Goal: Ask a question

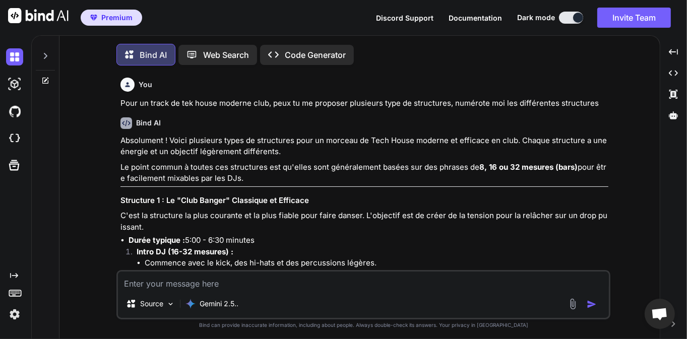
scroll to position [4691, 0]
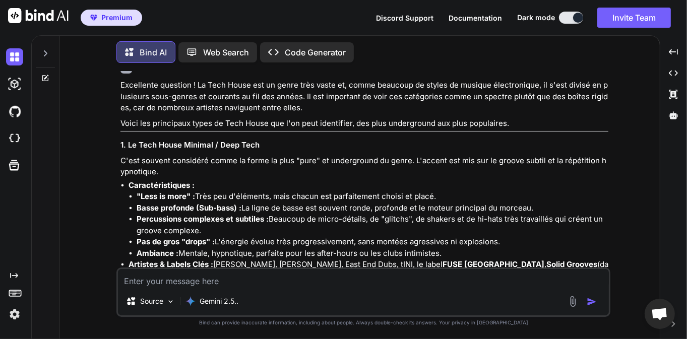
click at [165, 279] on textarea at bounding box center [363, 278] width 491 height 18
type textarea "d"
type textarea "c"
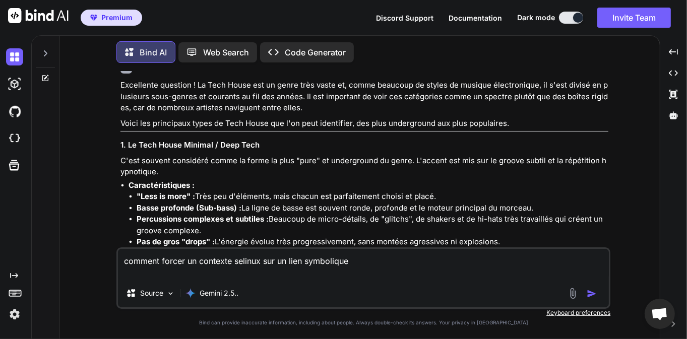
type textarea "comment forcer un contexte selinux sur un lien symbolique"
click at [594, 293] on img "button" at bounding box center [592, 294] width 10 height 10
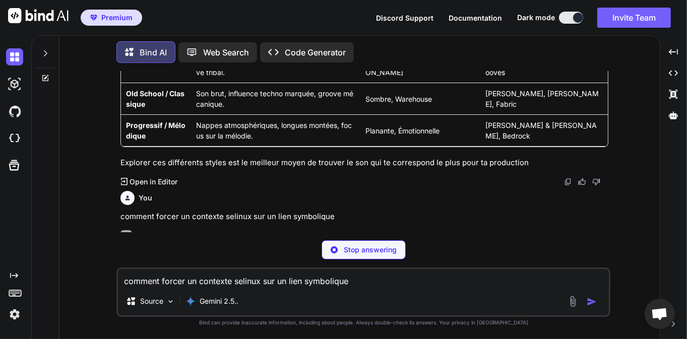
scroll to position [6839, 0]
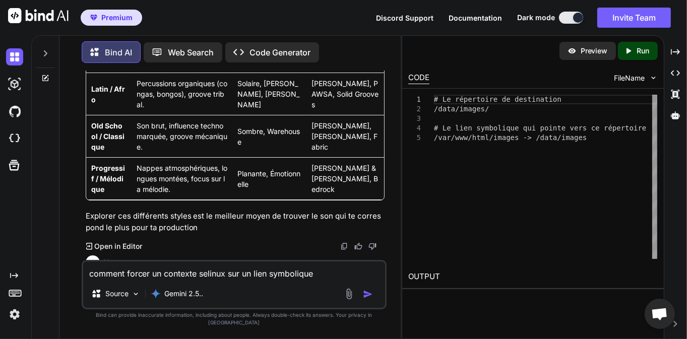
click at [210, 256] on div "You" at bounding box center [235, 263] width 299 height 14
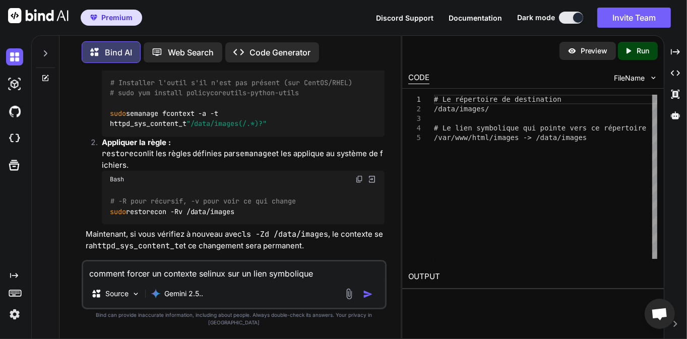
scroll to position [8033, 0]
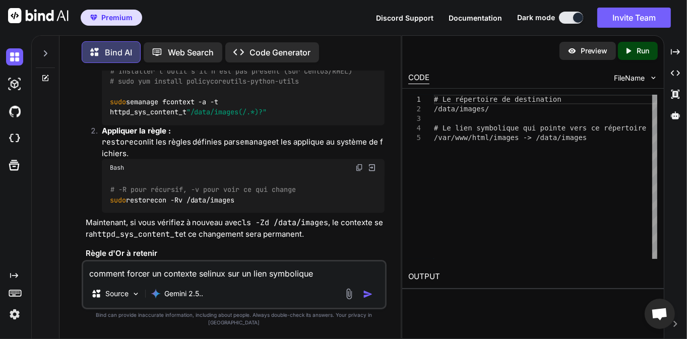
click at [227, 278] on textarea "comment forcer un contexte selinux sur un lien symbolique" at bounding box center [234, 271] width 302 height 18
type textarea "d"
type textarea "J"
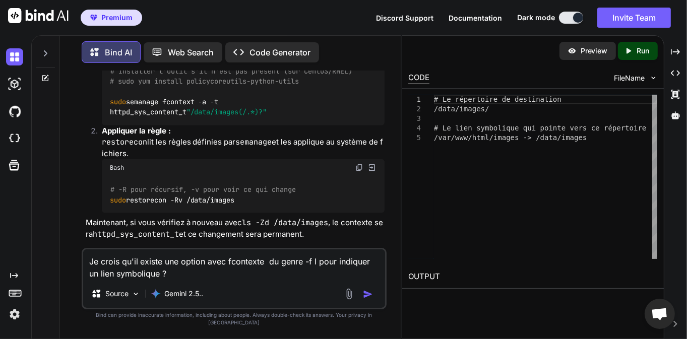
type textarea "Je crois qu'il existe une option avec fcontexte du genre -f l pour indiquer un …"
click at [370, 299] on img "button" at bounding box center [368, 294] width 10 height 10
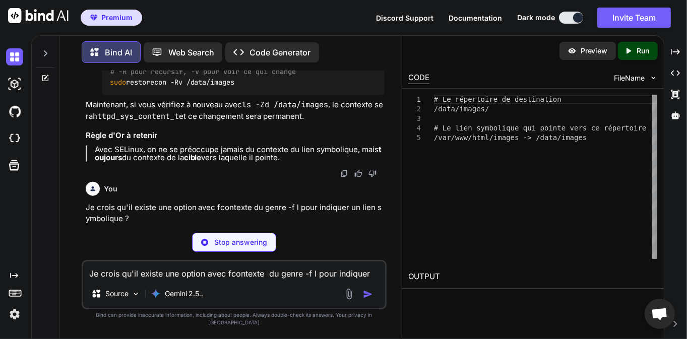
scroll to position [8151, 0]
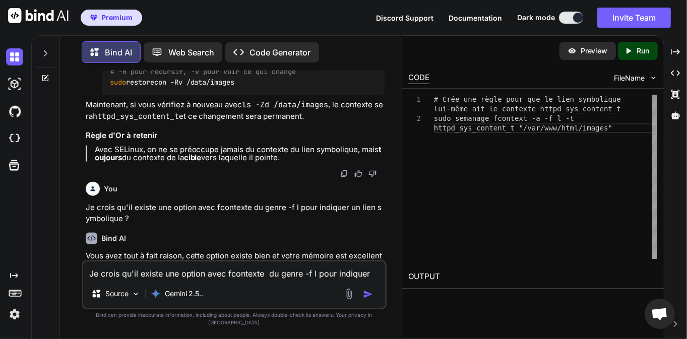
click at [192, 277] on p "L'option -f dans semanage fcontext permet de spécifier le type de fichier auque…" at bounding box center [235, 294] width 299 height 34
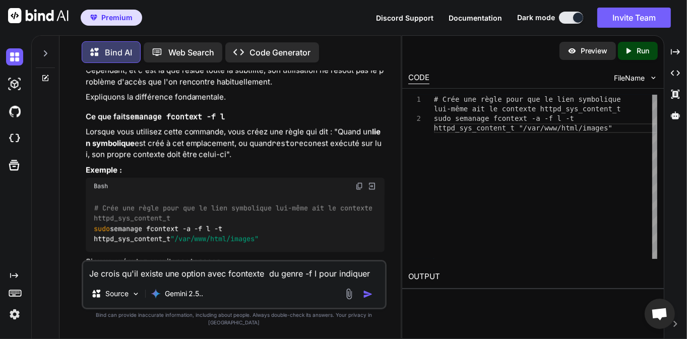
scroll to position [8393, 0]
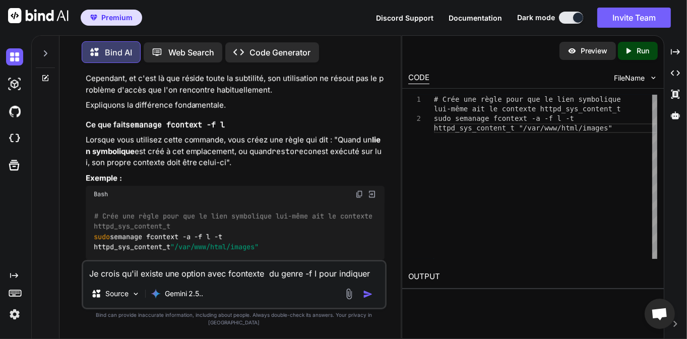
click at [214, 226] on div "# Crée une règle pour que le lien symbolique lui-même ait le contexte httpd_sys…" at bounding box center [235, 231] width 299 height 57
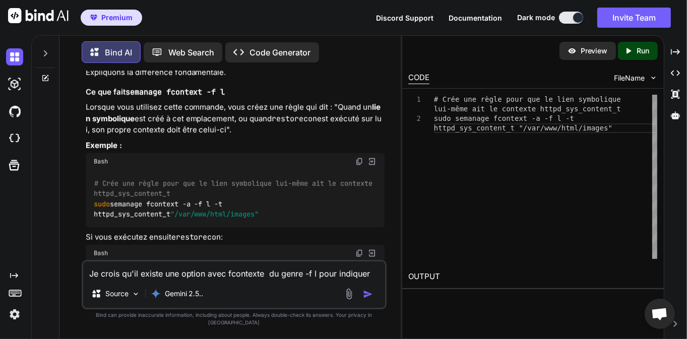
scroll to position [8425, 0]
click at [388, 153] on div "You Pour un track de tek house moderne club, peux tu me proposer plusieurs type…" at bounding box center [234, 205] width 333 height 268
click at [396, 152] on div "You Pour un track de tek house moderne club, peux tu me proposer plusieurs type…" at bounding box center [234, 205] width 333 height 268
click at [395, 152] on div "You Pour un track de tek house moderne club, peux tu me proposer plusieurs type…" at bounding box center [234, 205] width 333 height 268
click at [393, 164] on div "You Pour un track de tek house moderne club, peux tu me proposer plusieurs type…" at bounding box center [234, 205] width 333 height 268
